Goal: Transaction & Acquisition: Obtain resource

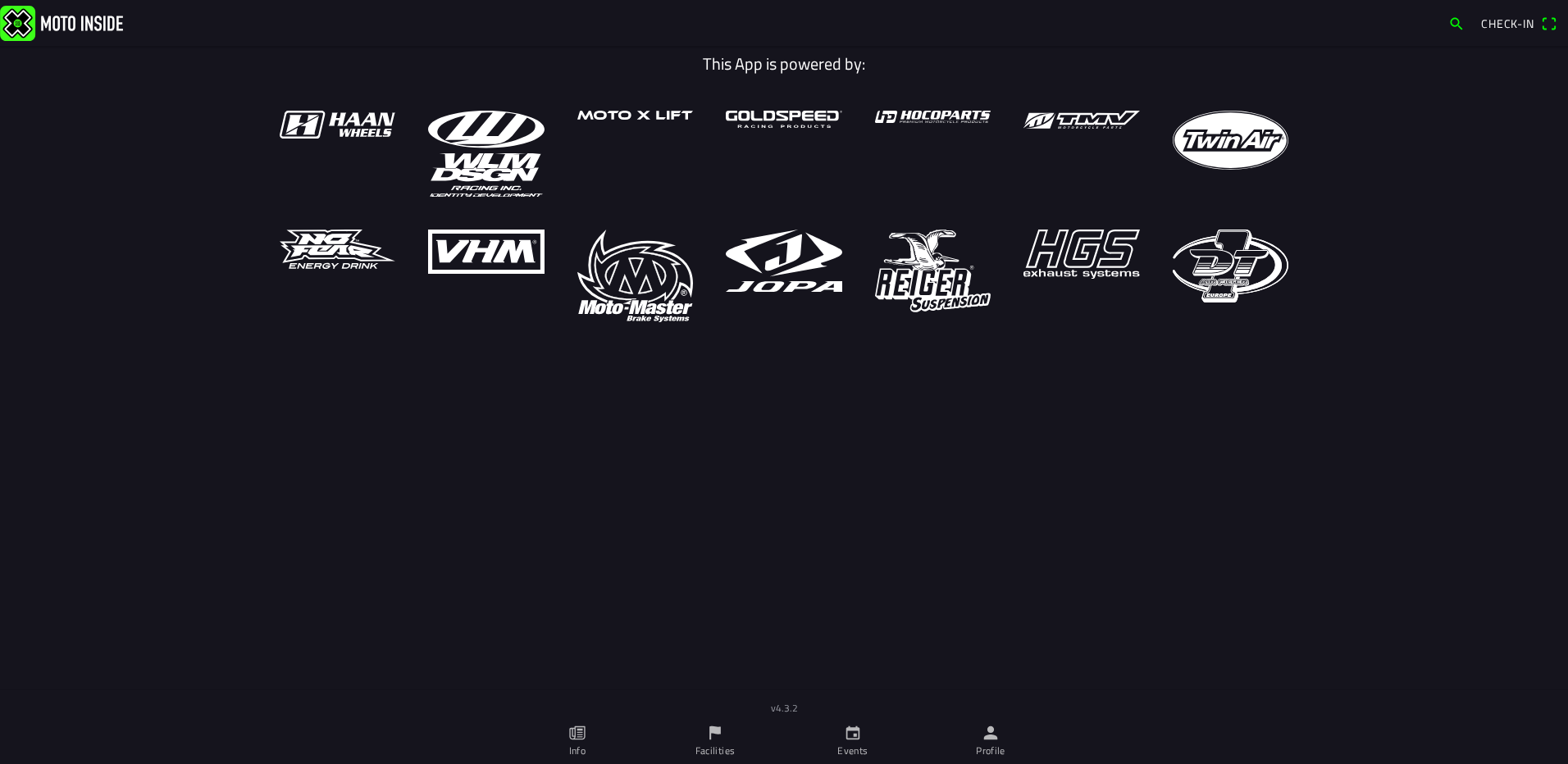
click at [855, 741] on icon "calendar" at bounding box center [853, 732] width 18 height 18
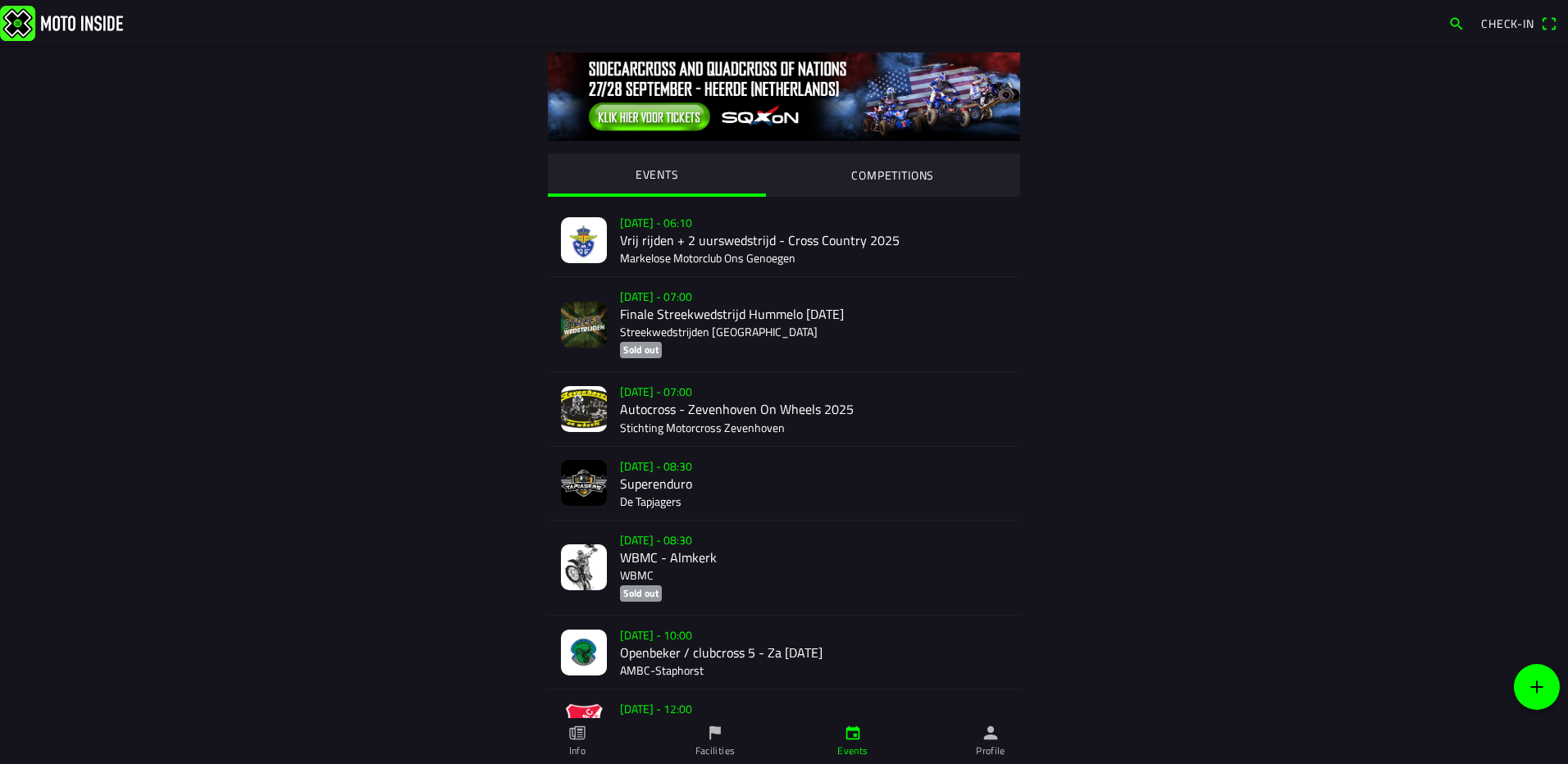
click at [620, 666] on div "[DATE] - 10:00 Openbeker / clubcross 5 - Za [DATE] AMBC-[GEOGRAPHIC_DATA]" at bounding box center [813, 652] width 387 height 73
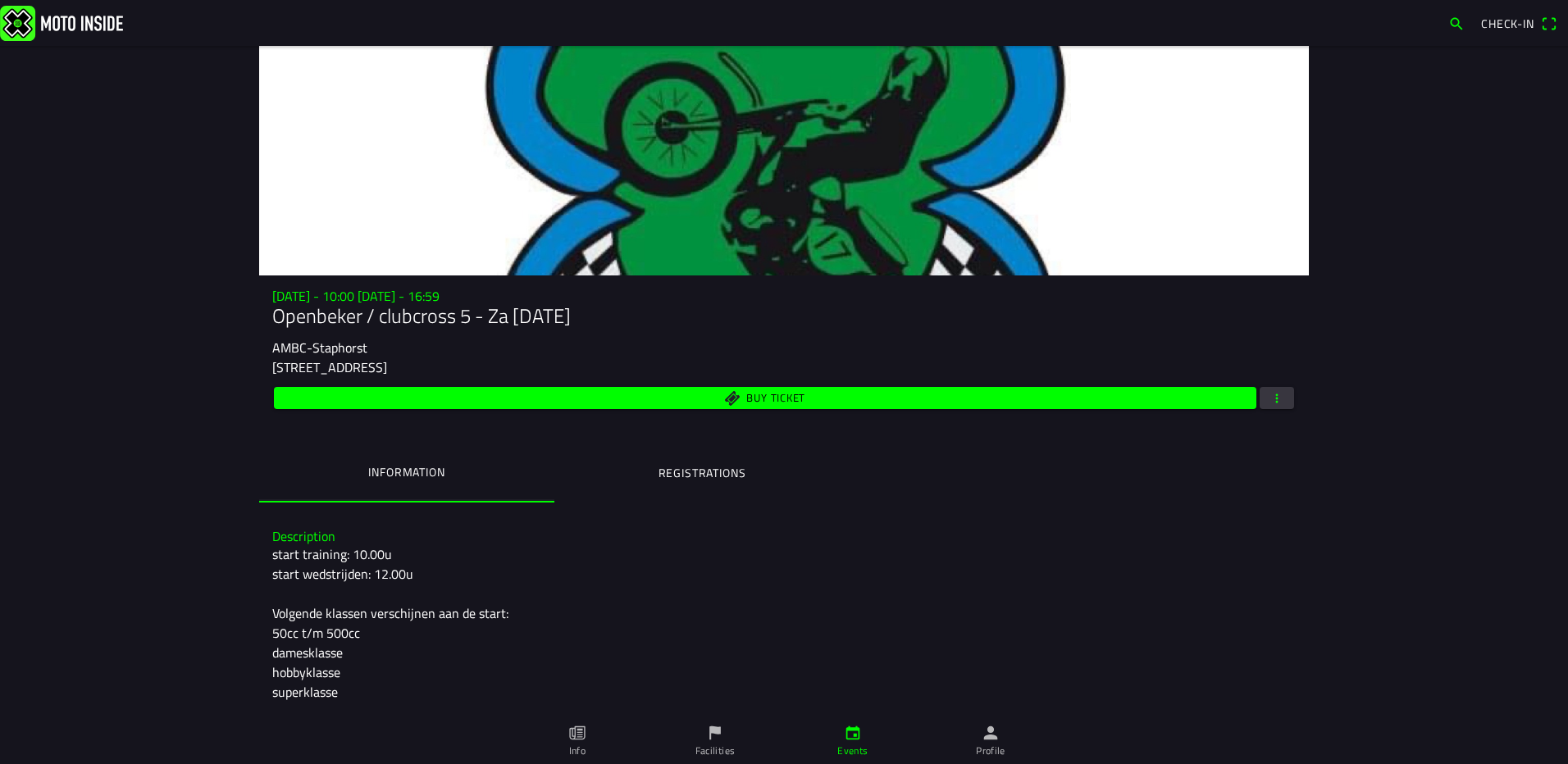
click at [680, 470] on ion-label "Registrations" at bounding box center [702, 473] width 88 height 18
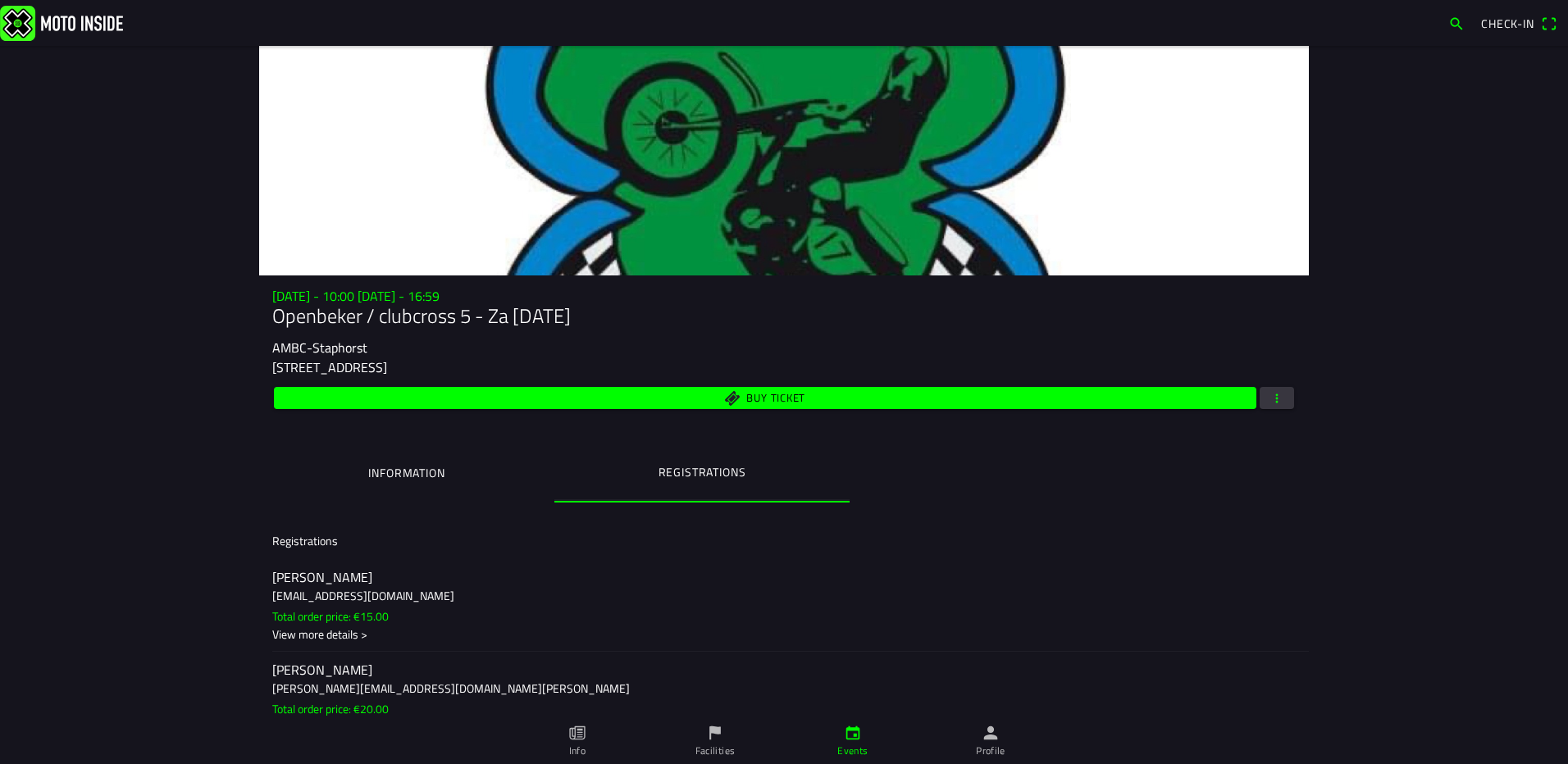
click at [1270, 401] on span "button" at bounding box center [1276, 398] width 15 height 22
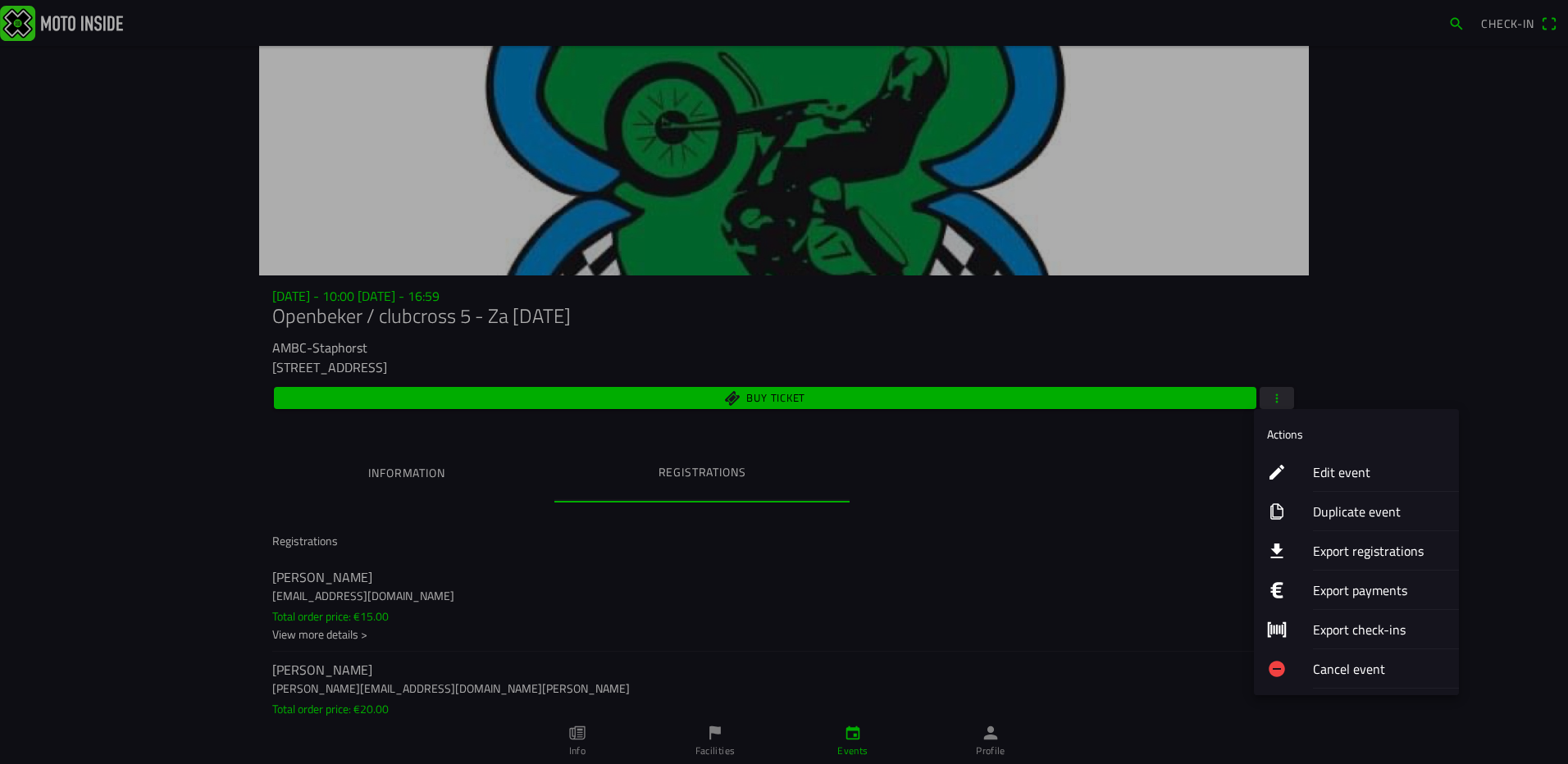
click at [1320, 546] on ion-label "Export registrations" at bounding box center [1380, 550] width 133 height 19
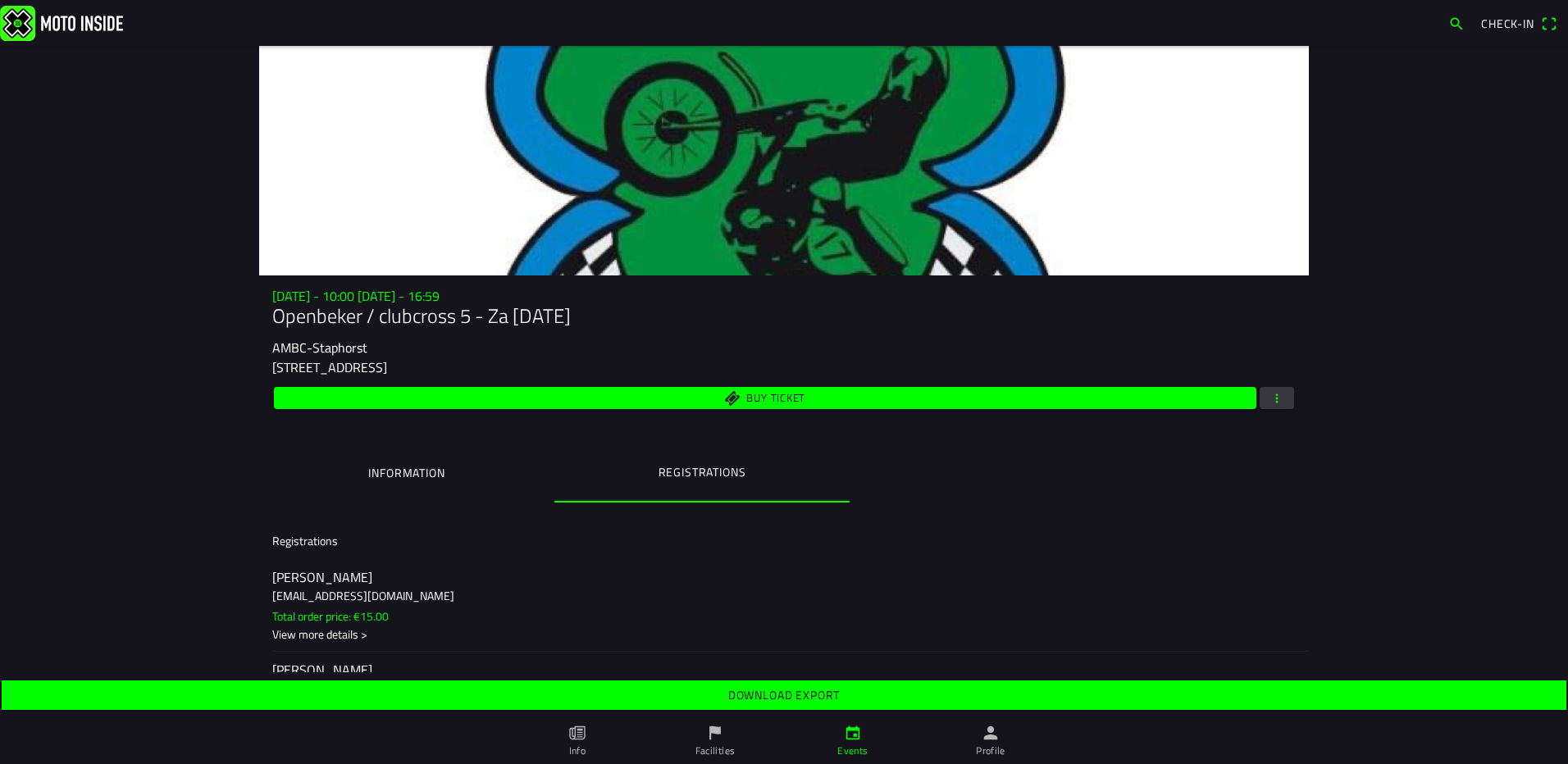
click at [701, 703] on span "Download export" at bounding box center [784, 695] width 1539 height 30
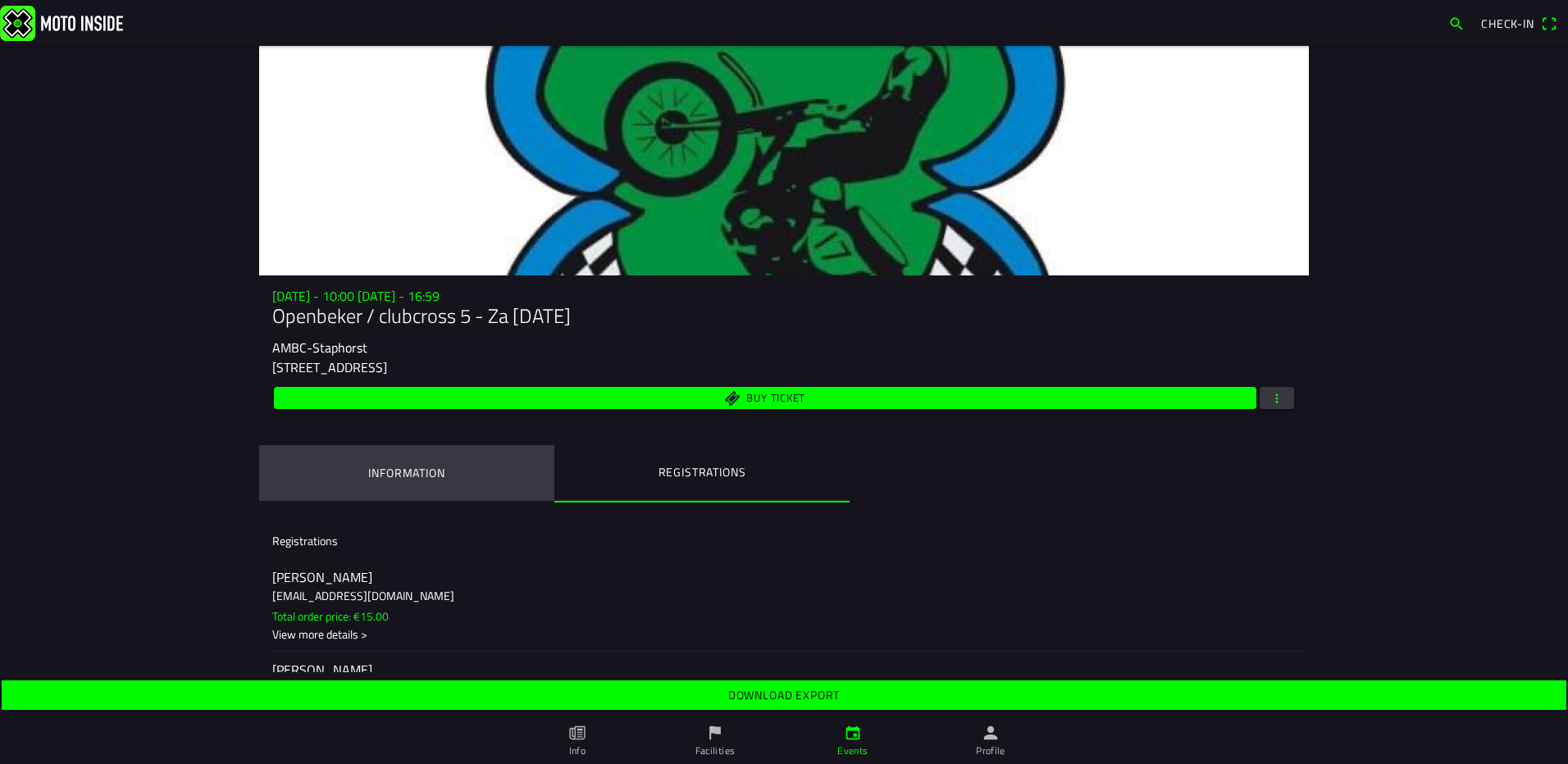
click at [413, 470] on ion-label "Information" at bounding box center [406, 473] width 76 height 18
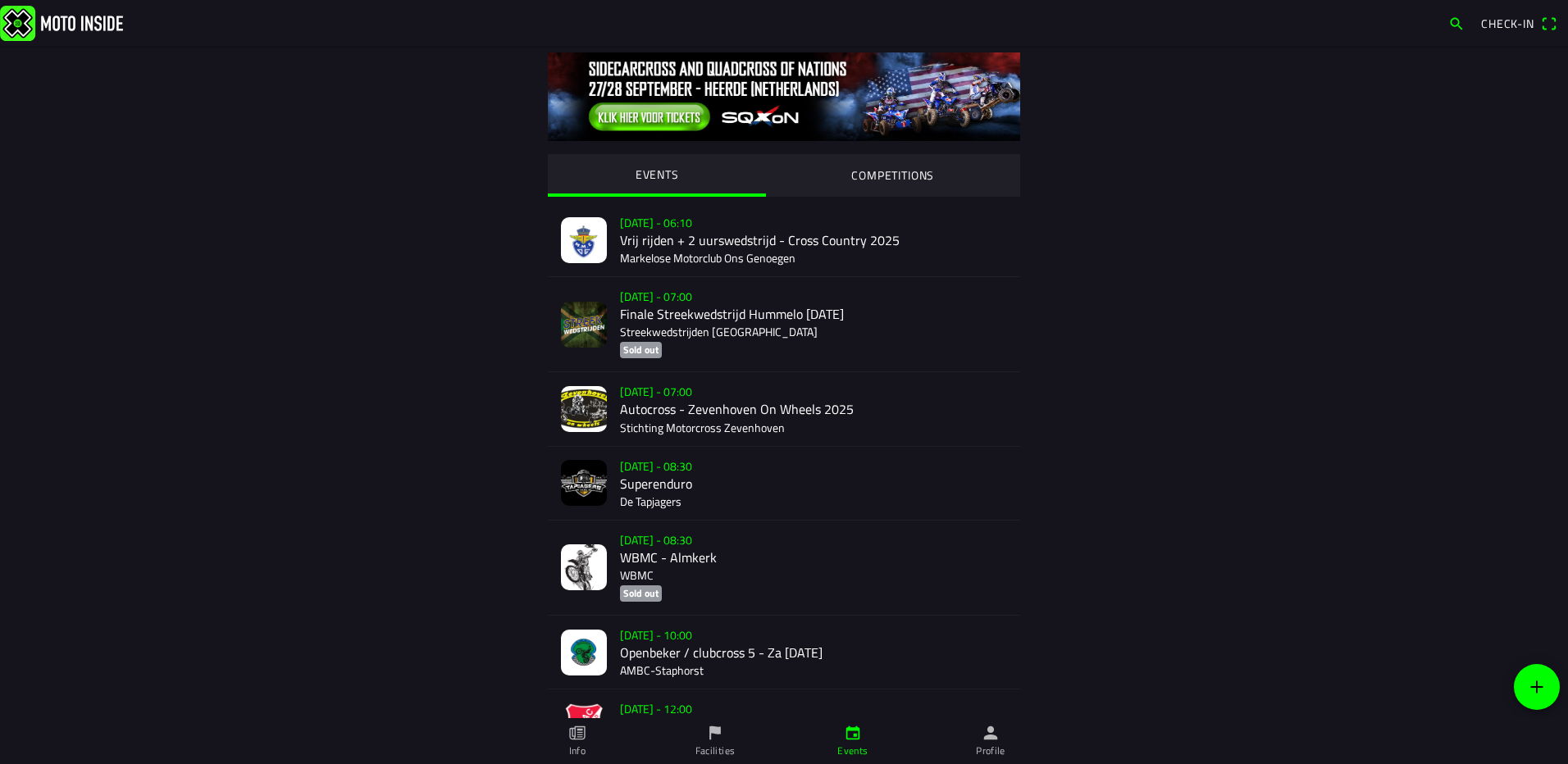
click at [586, 654] on img at bounding box center [584, 652] width 46 height 46
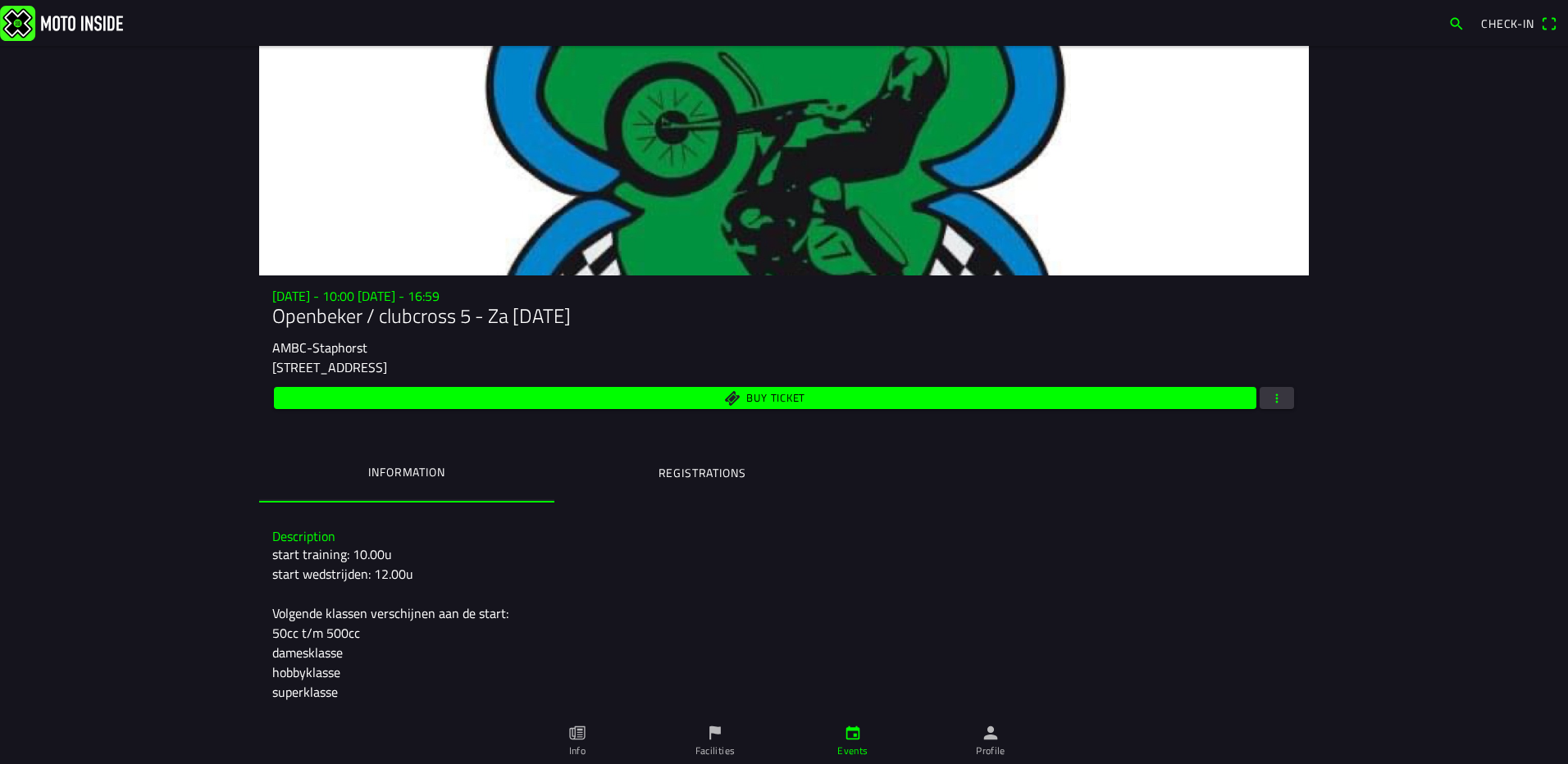
click at [690, 462] on button "Registrations" at bounding box center [701, 473] width 295 height 56
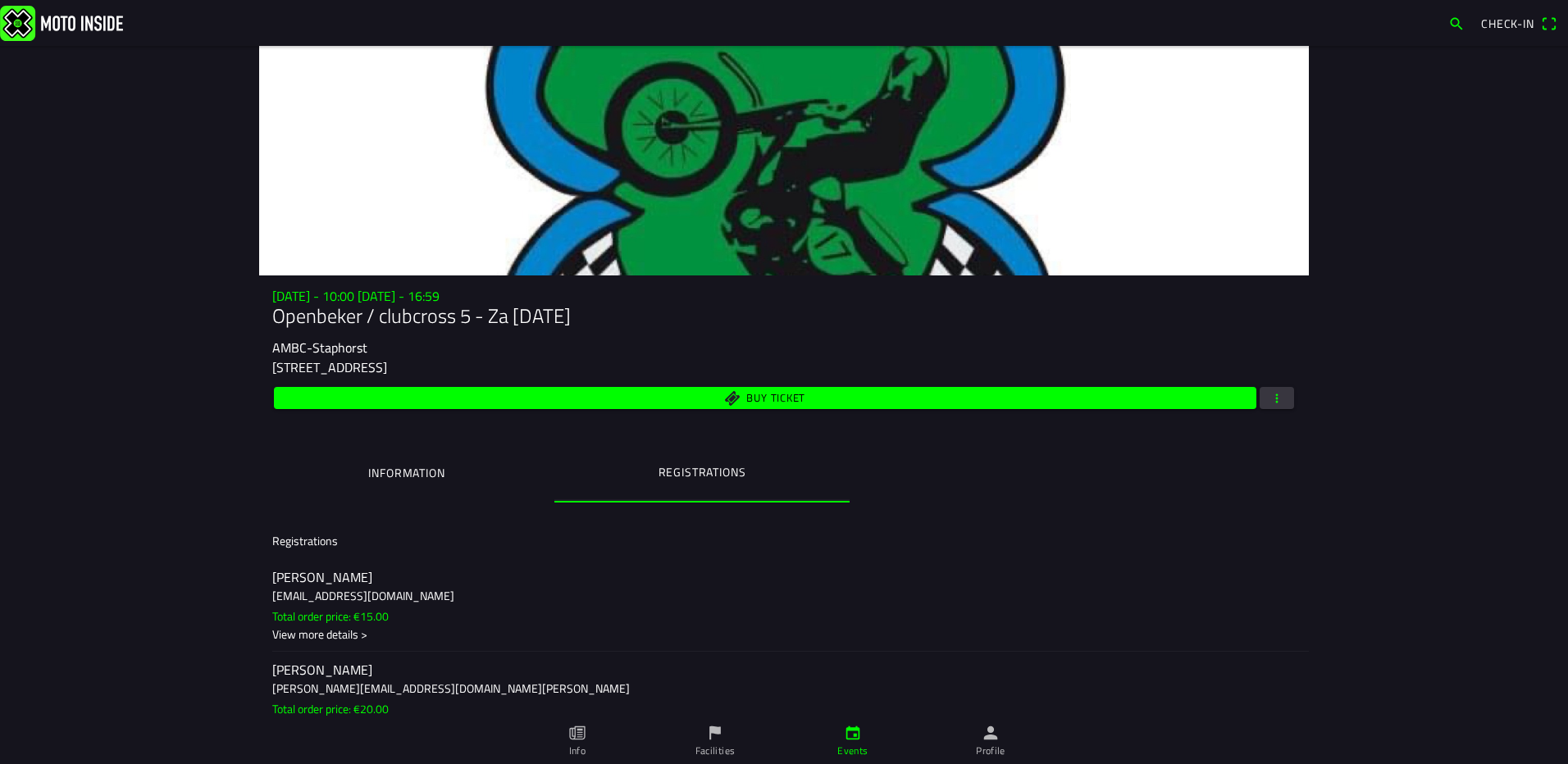
click at [415, 471] on ion-label "Information" at bounding box center [406, 473] width 76 height 18
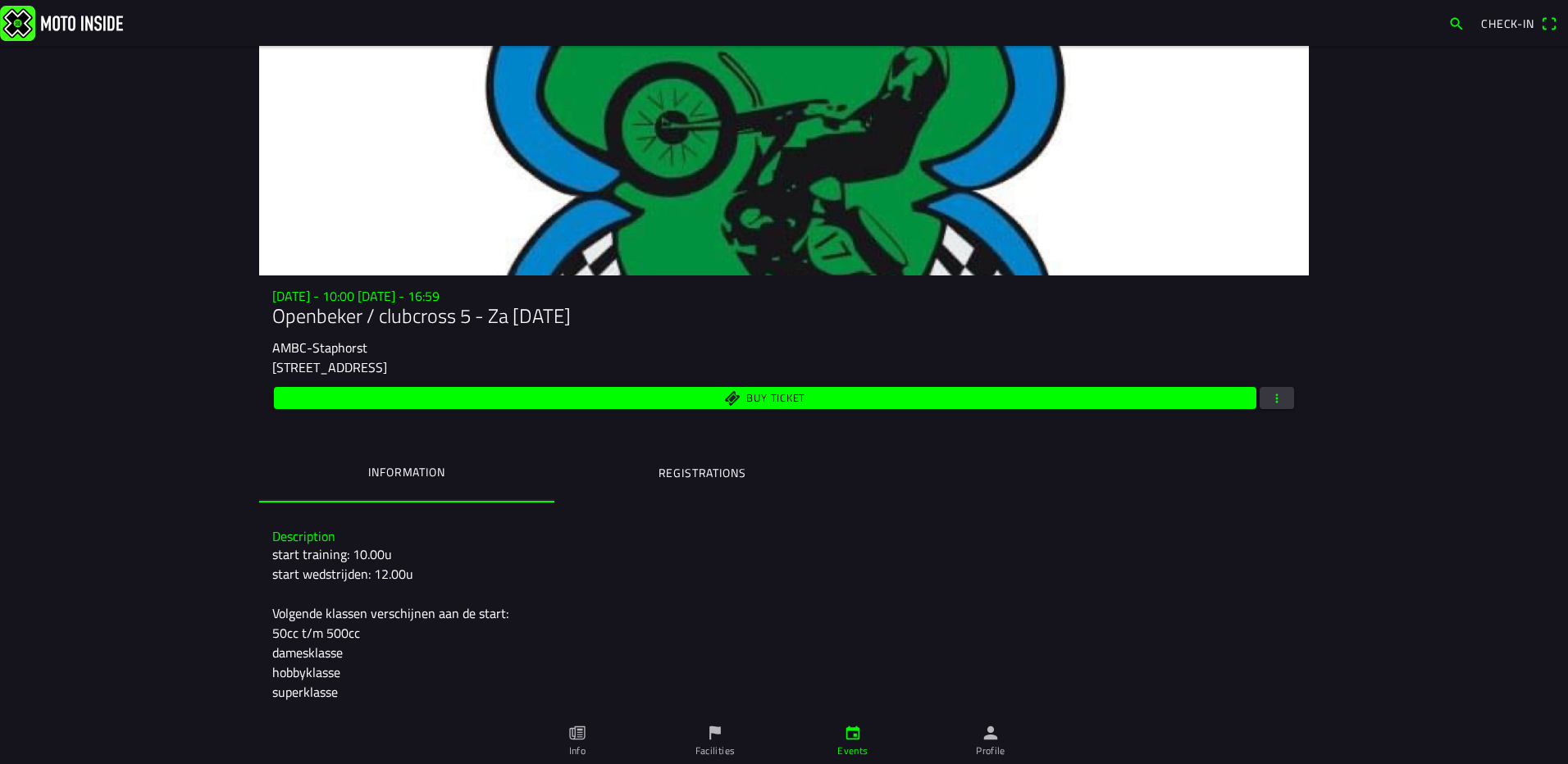
click at [727, 468] on ion-label "Registrations" at bounding box center [702, 473] width 88 height 18
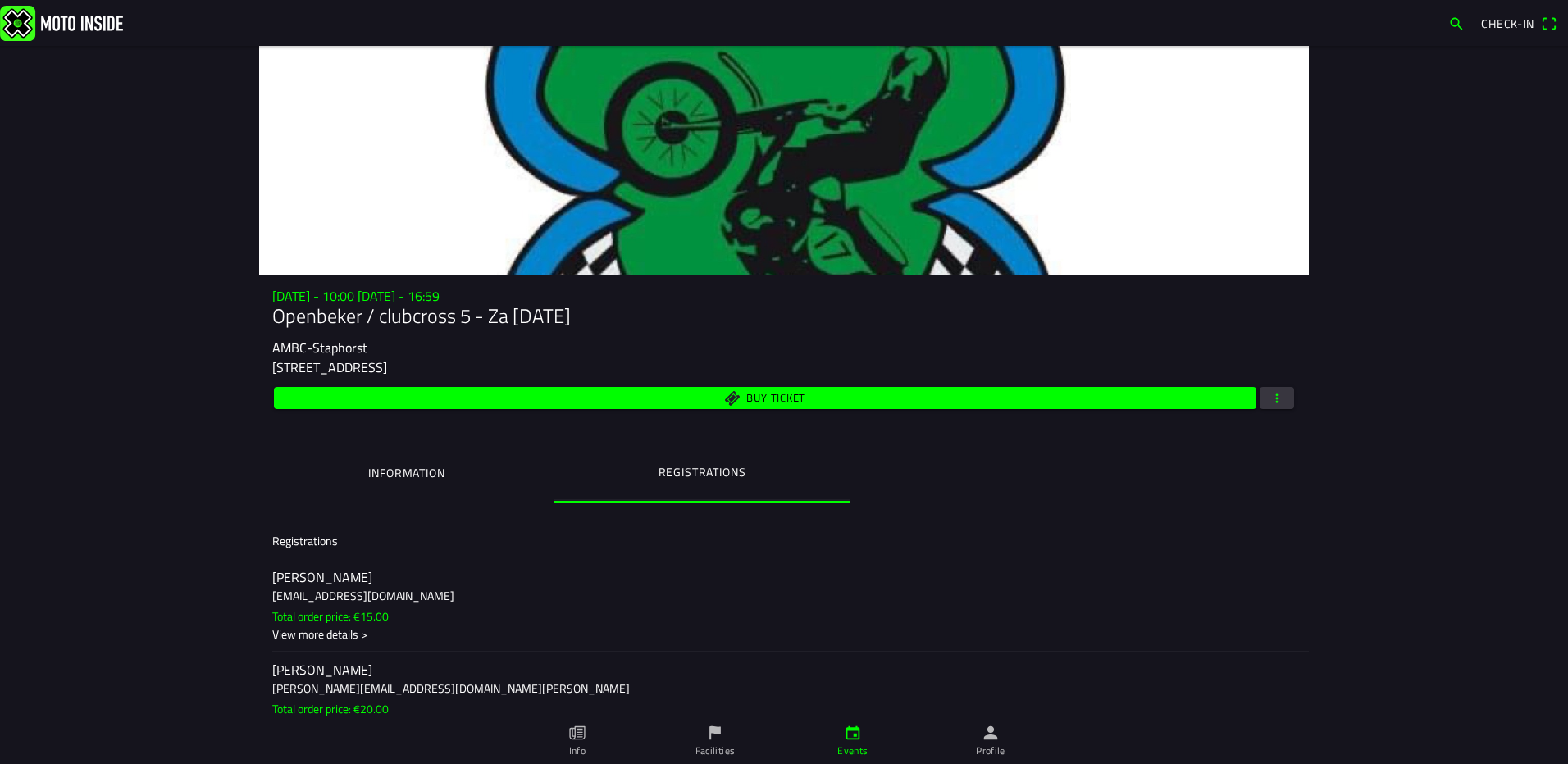
click at [1275, 400] on span "button" at bounding box center [1276, 398] width 15 height 22
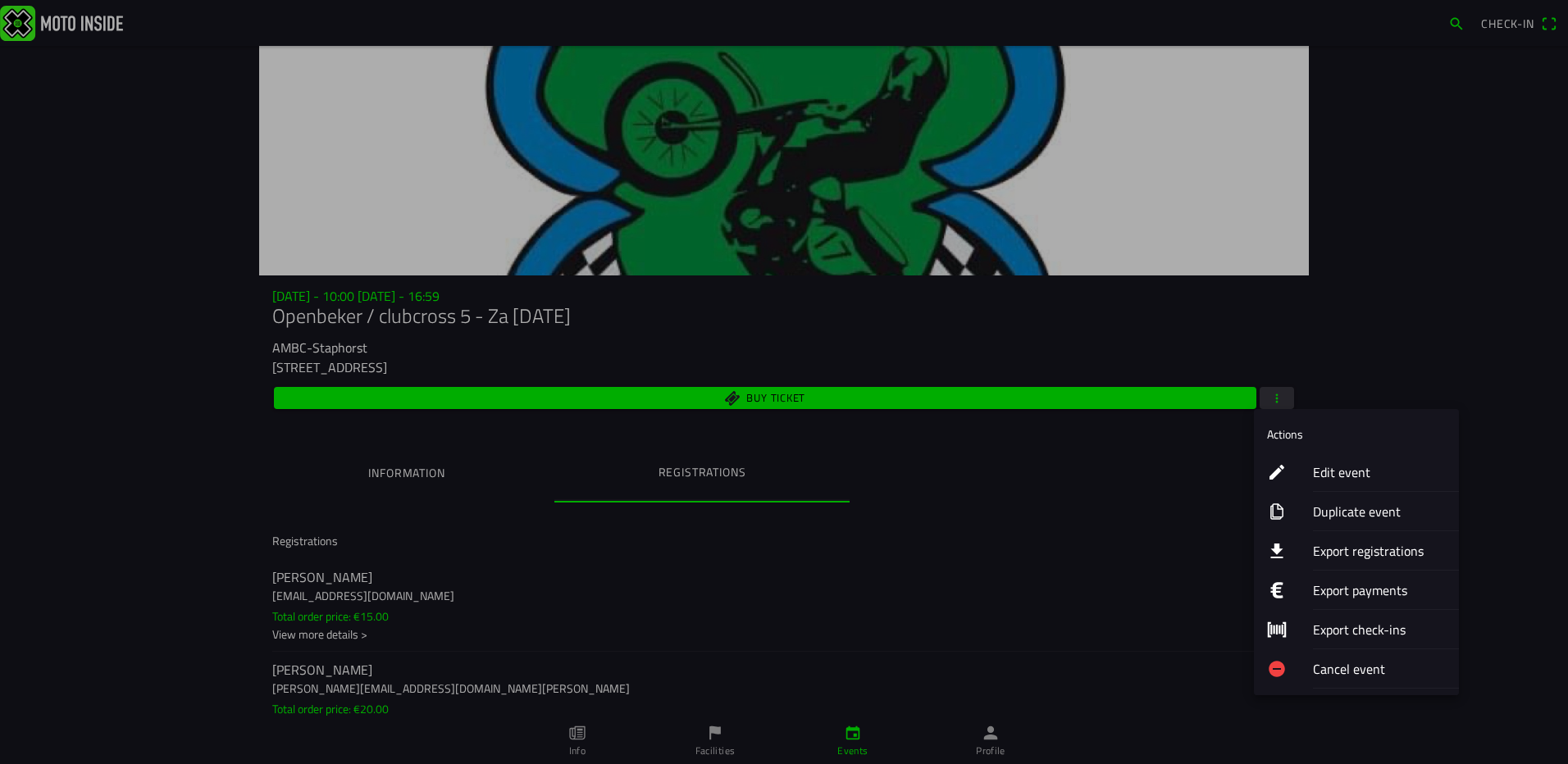
click at [1330, 545] on ion-label "Export registrations" at bounding box center [1380, 550] width 133 height 19
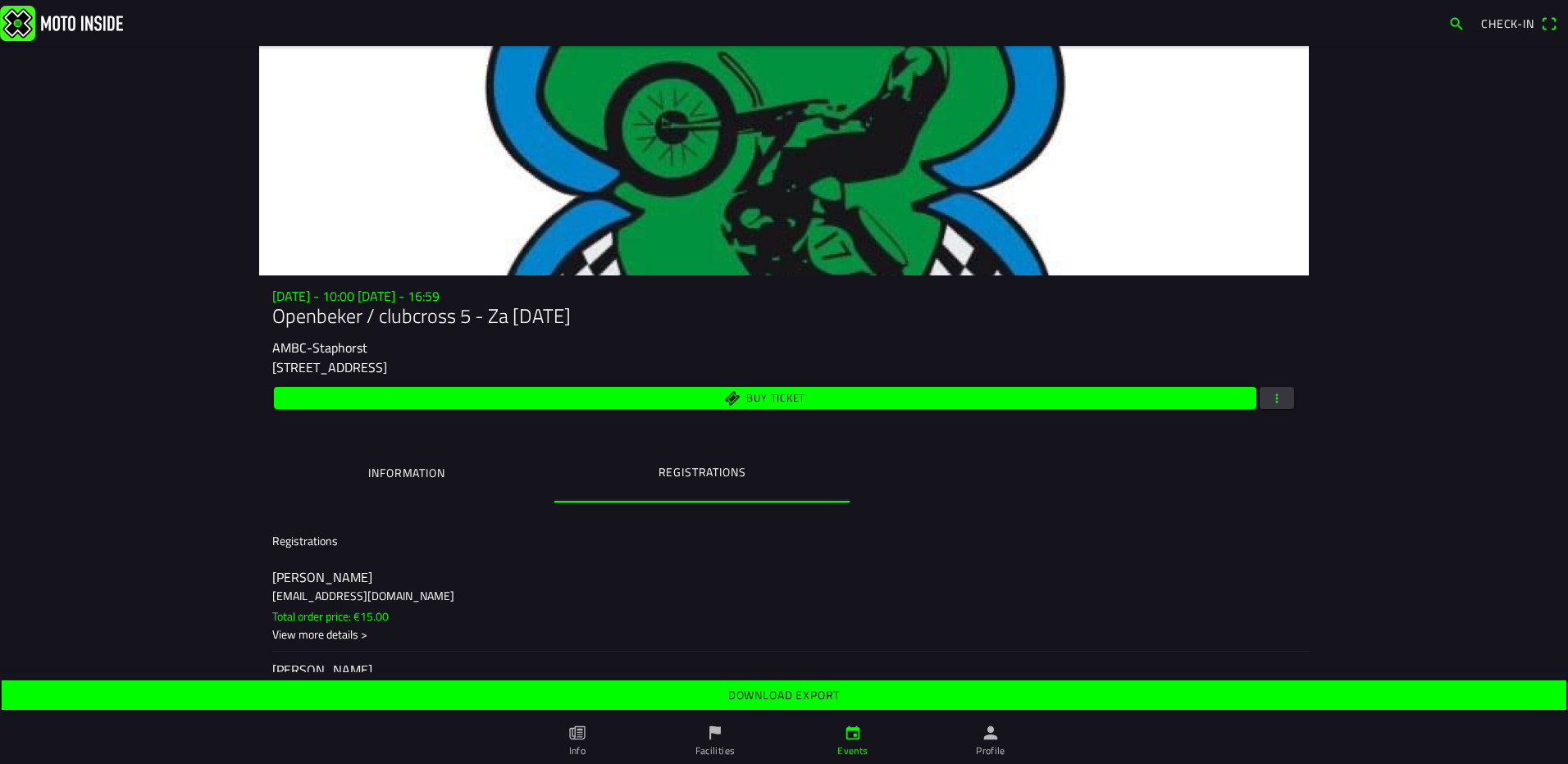
click at [0, 0] on slot "Download export" at bounding box center [0, 0] width 0 height 0
click at [374, 476] on ion-label "Information" at bounding box center [406, 473] width 76 height 18
